Goal: Task Accomplishment & Management: Manage account settings

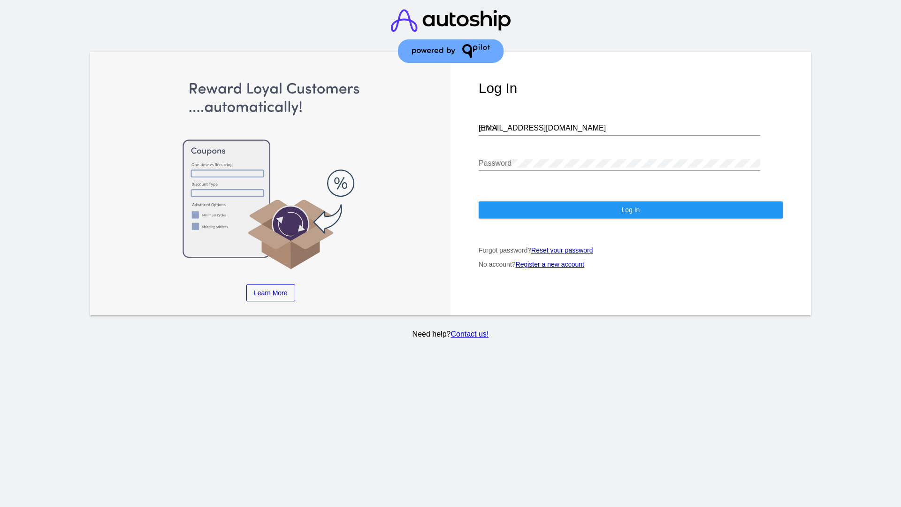
type input "[EMAIL_ADDRESS][DOMAIN_NAME]"
click at [630, 210] on span "Log In" at bounding box center [630, 210] width 18 height 8
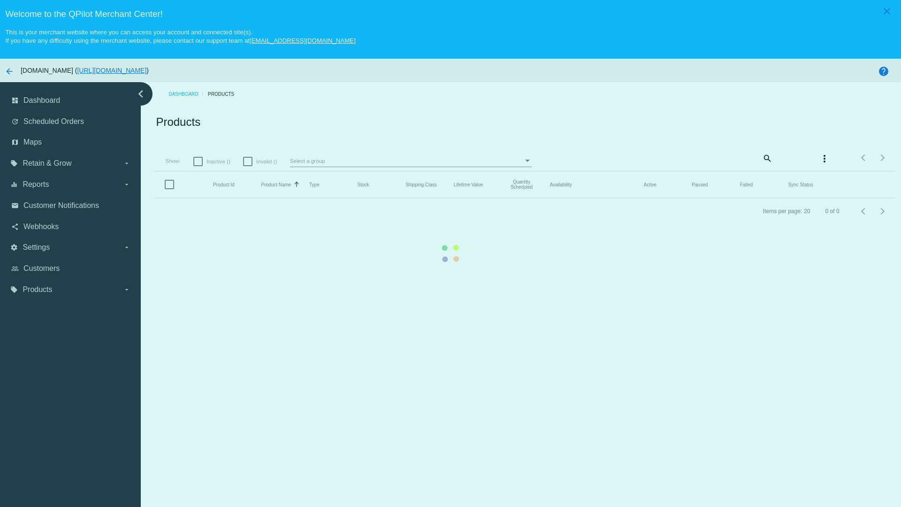
click at [761, 158] on mat-icon "search" at bounding box center [766, 158] width 11 height 15
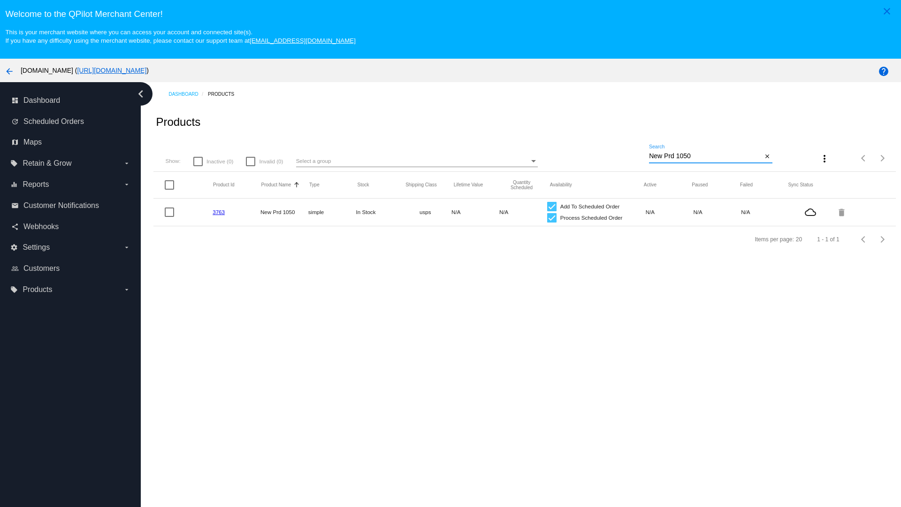
click at [218, 212] on link "3763" at bounding box center [218, 212] width 12 height 6
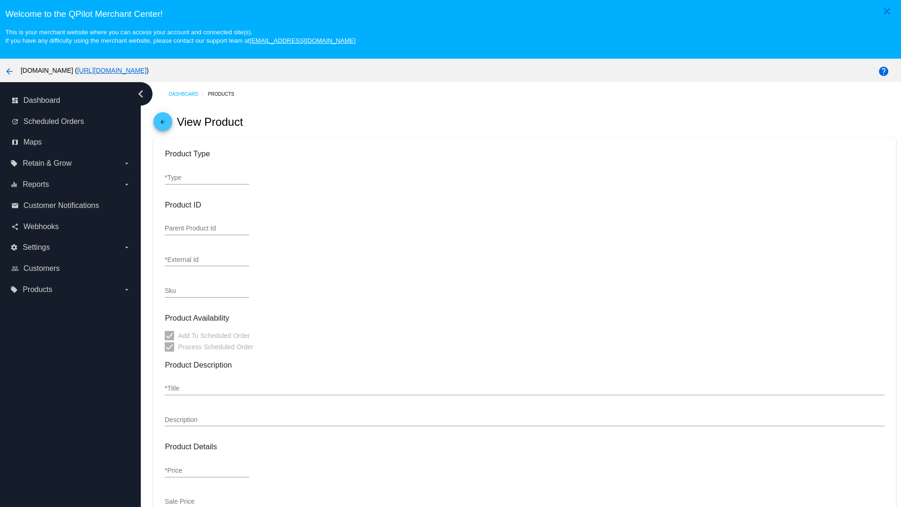
type input "simple"
type input "3763"
type input "new prd for testing"
type input "New Prd 1050"
type input "11"
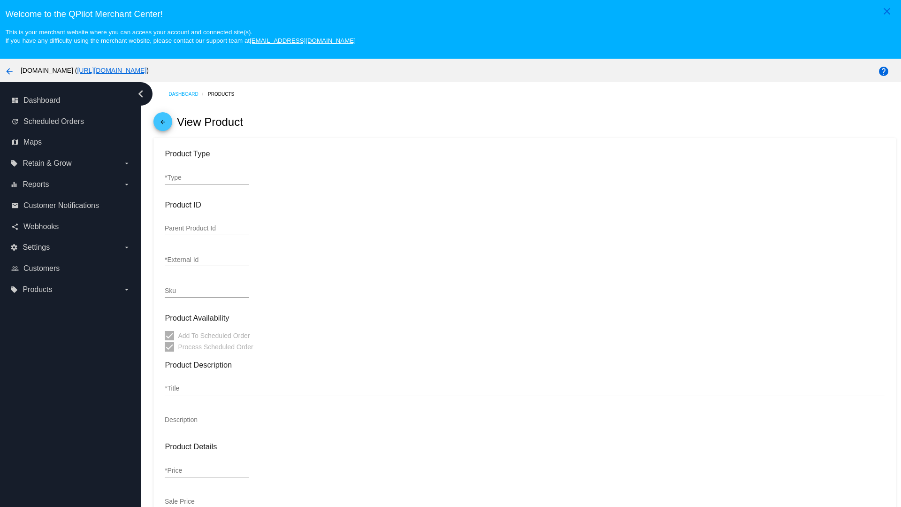
type input "9"
type input "2"
type input "10"
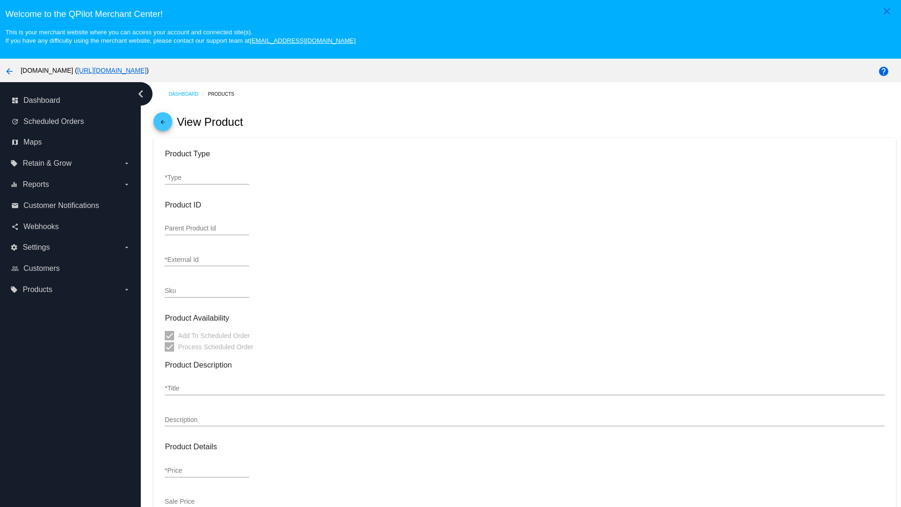
type input "usps"
type input "reduced-rate"
type input "In Stock"
click at [163, 124] on mat-icon "arrow_back" at bounding box center [162, 124] width 11 height 11
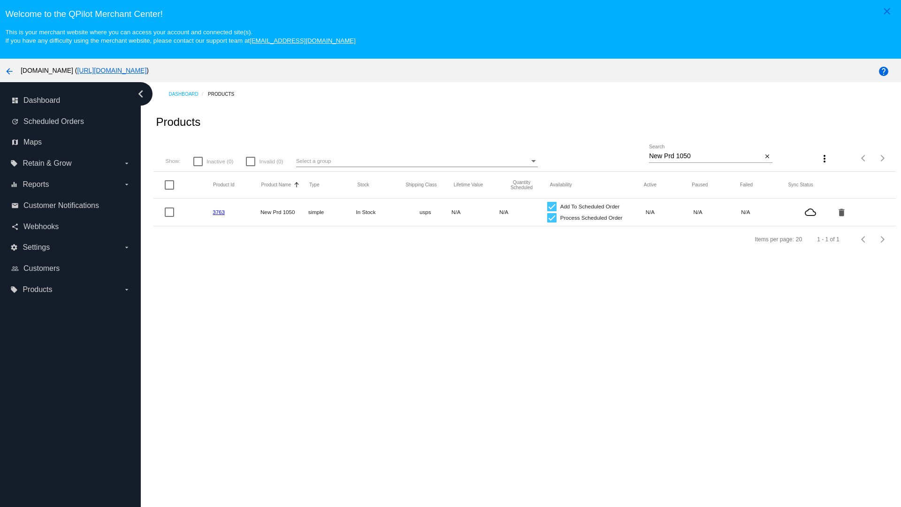
click at [836, 212] on mat-icon "delete" at bounding box center [841, 212] width 11 height 15
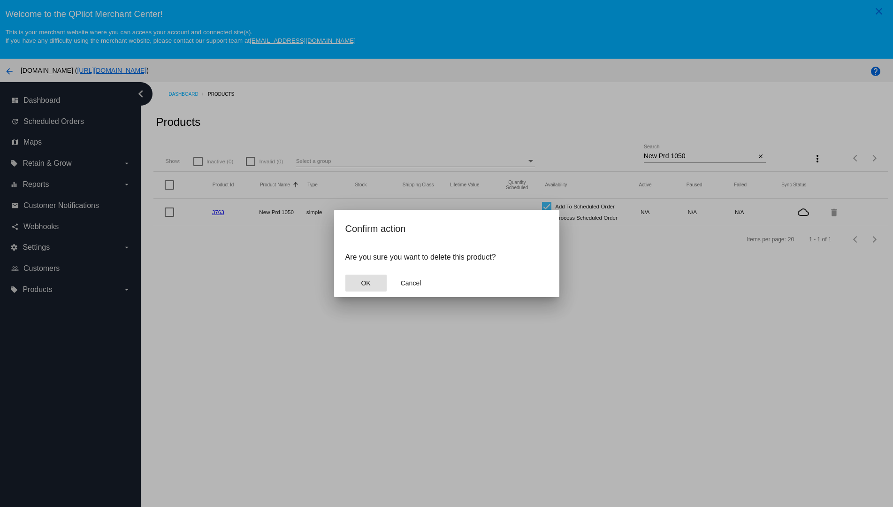
click at [365, 283] on span "OK" at bounding box center [365, 283] width 9 height 8
